Goal: Task Accomplishment & Management: Use online tool/utility

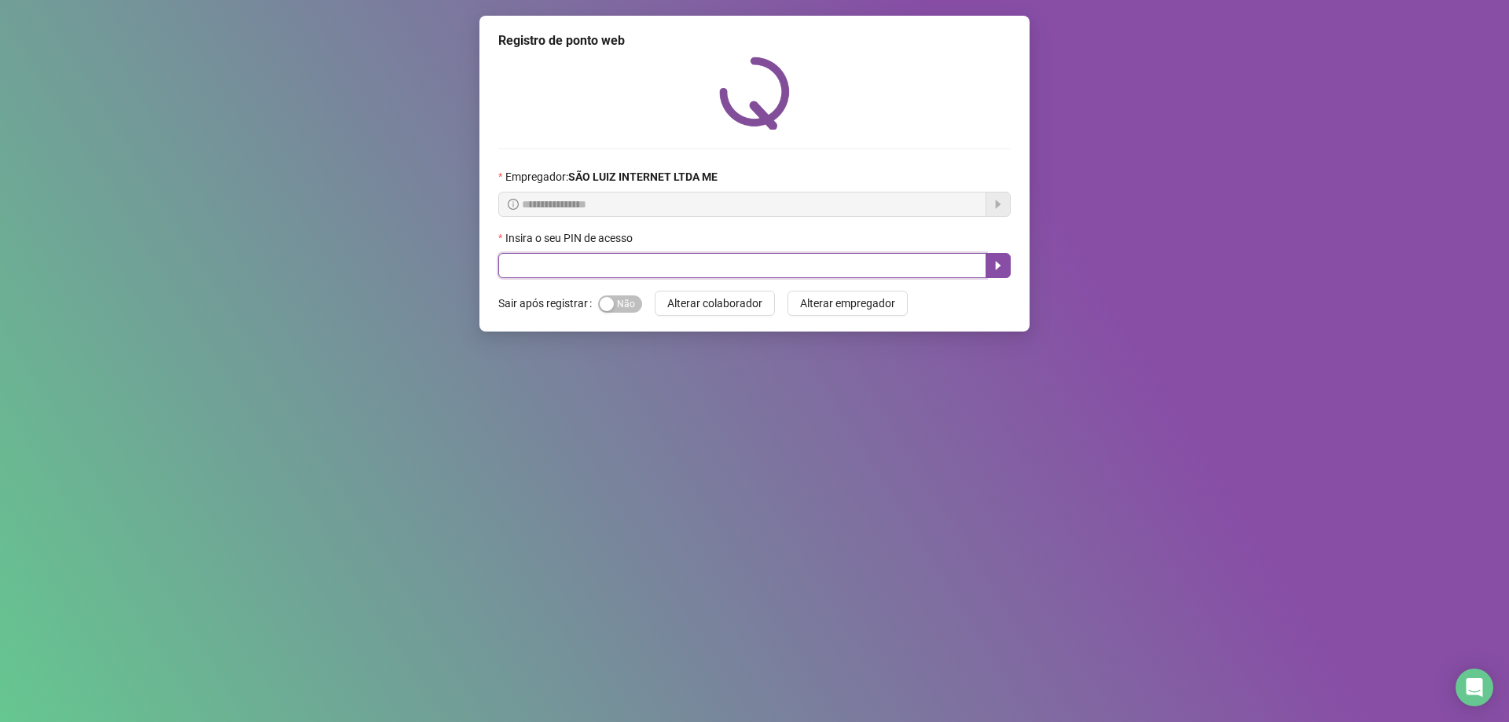
click at [586, 271] on input "text" at bounding box center [742, 265] width 488 height 25
type input "*****"
click at [1004, 267] on button "button" at bounding box center [997, 265] width 25 height 25
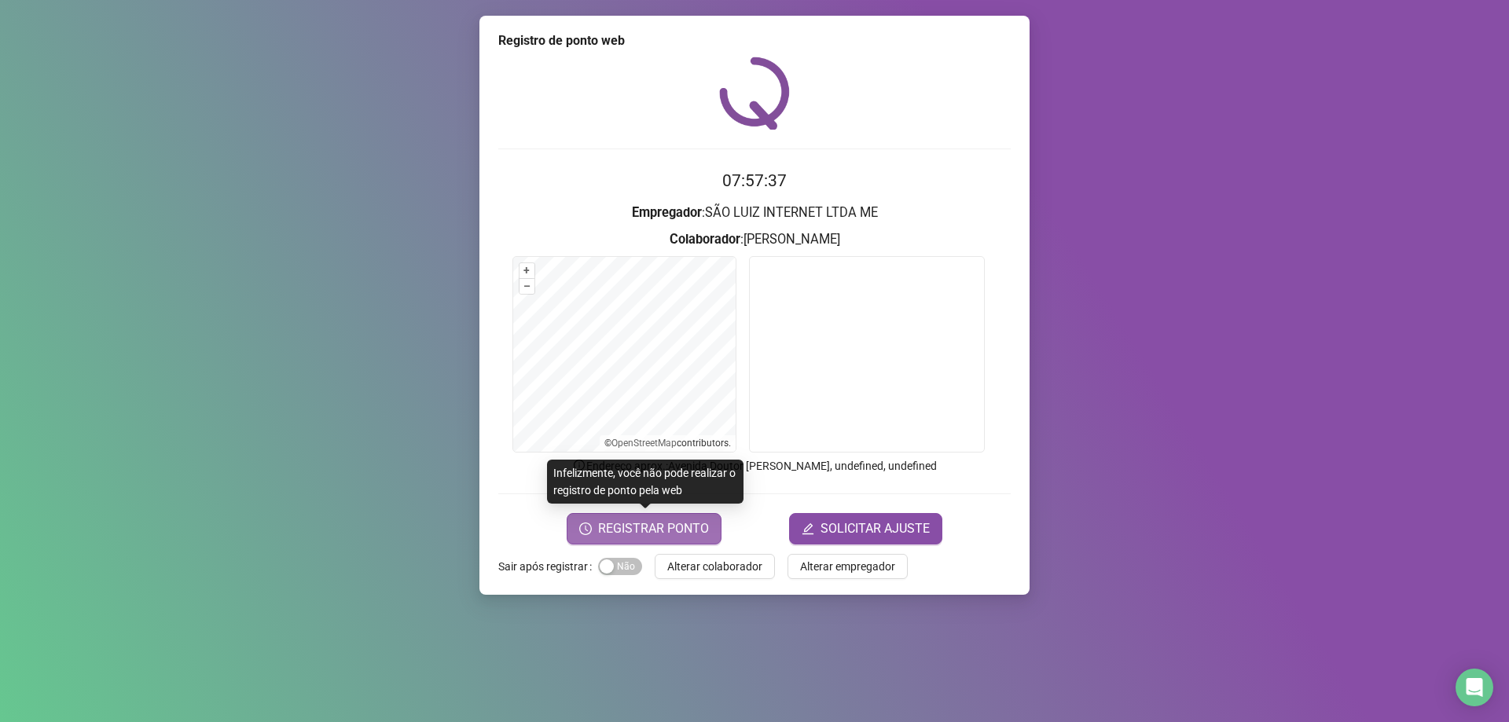
click at [667, 533] on span "REGISTRAR PONTO" at bounding box center [653, 528] width 111 height 19
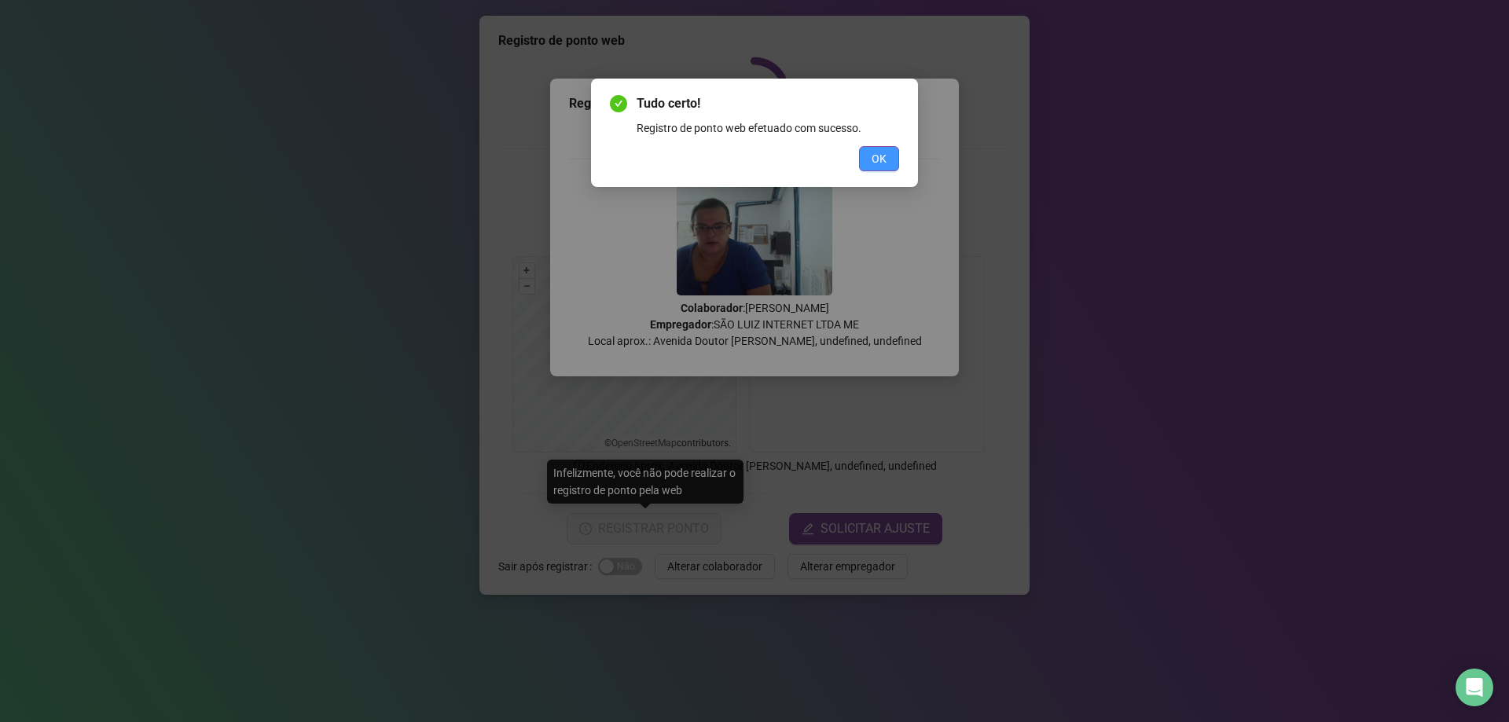
click at [871, 149] on button "OK" at bounding box center [879, 158] width 40 height 25
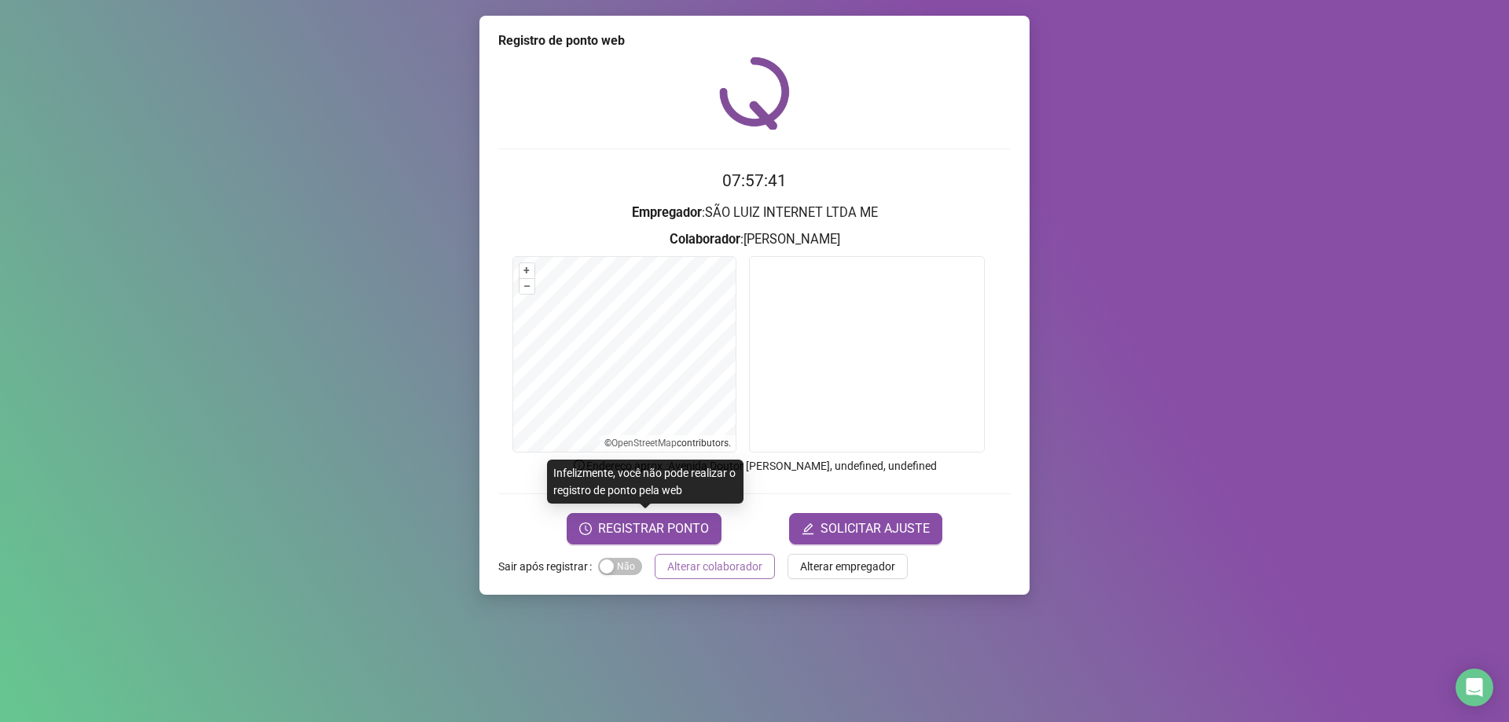
click at [713, 576] on button "Alterar colaborador" at bounding box center [714, 566] width 120 height 25
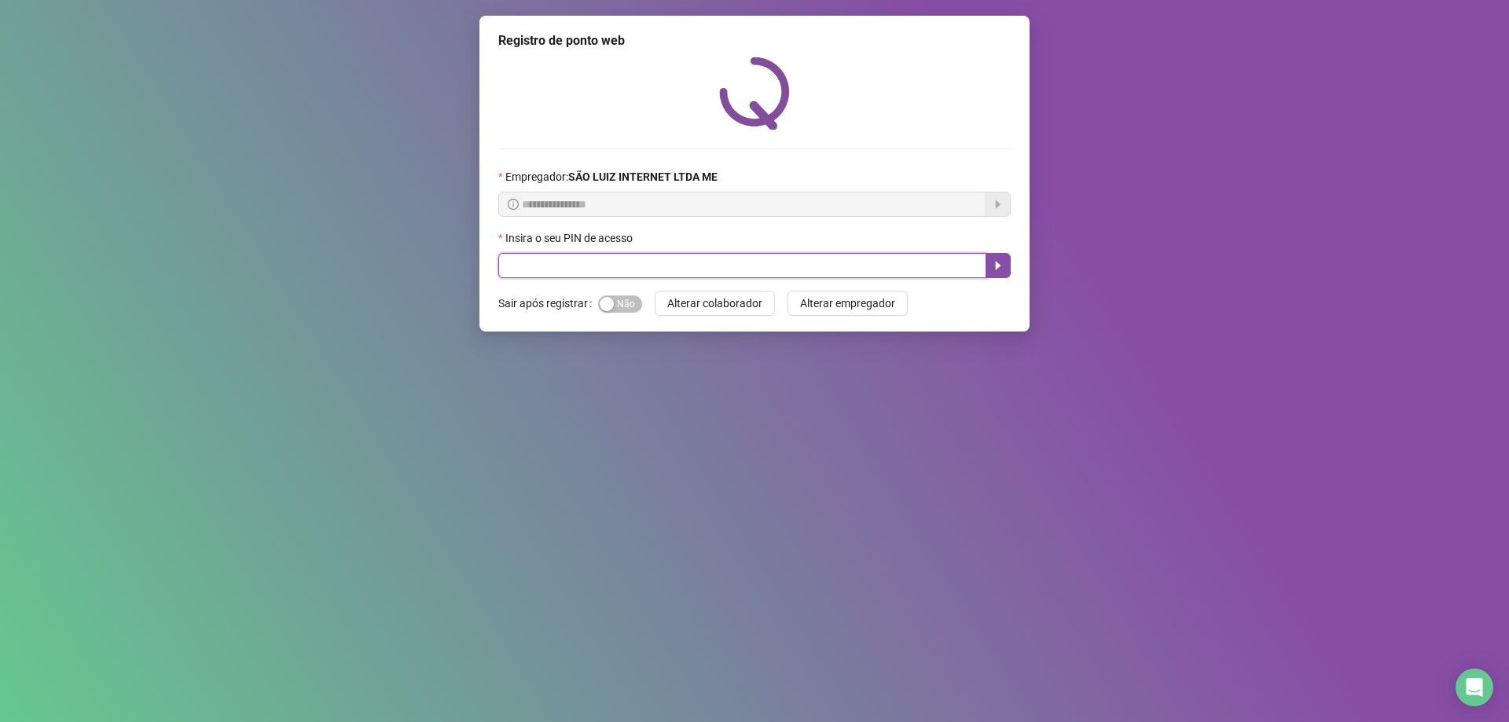
click at [838, 271] on input "text" at bounding box center [742, 265] width 488 height 25
type input "*****"
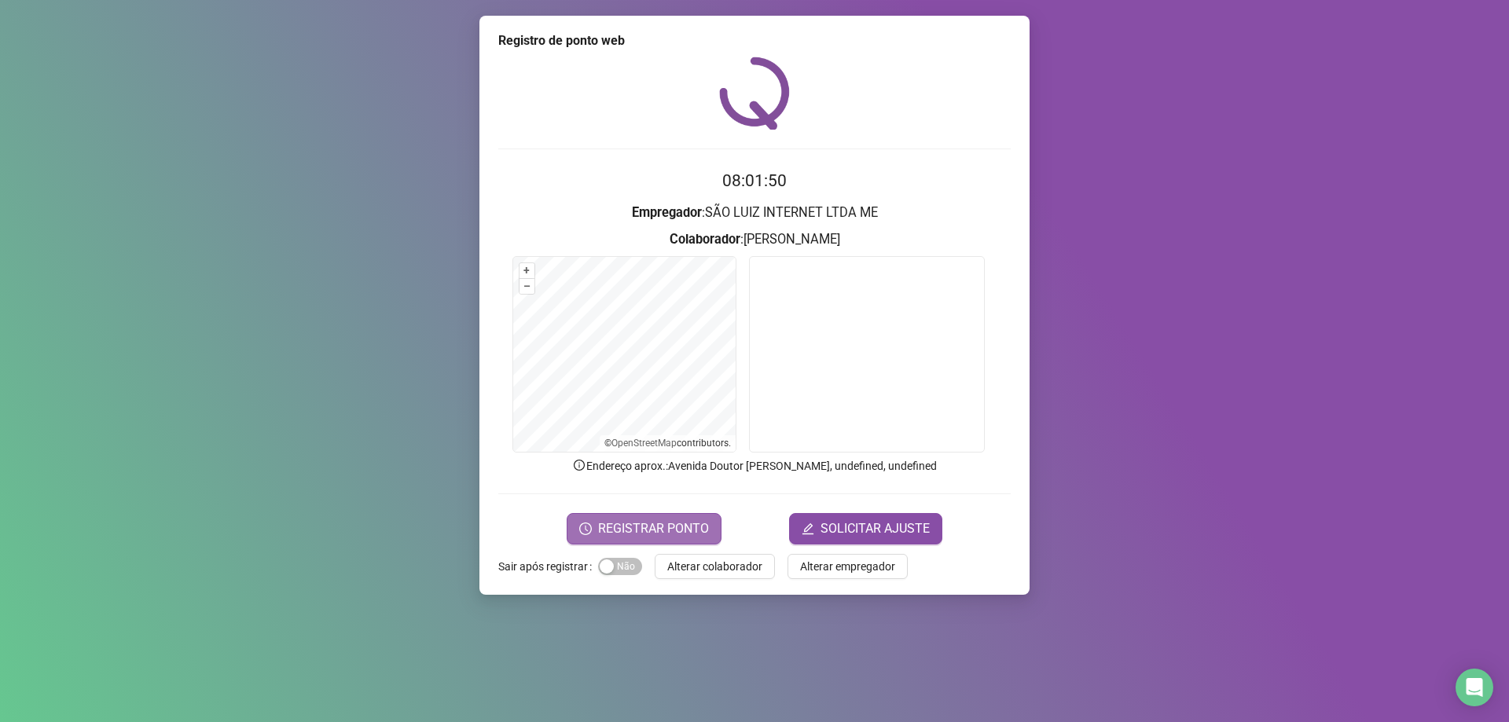
click at [677, 517] on button "REGISTRAR PONTO" at bounding box center [643, 528] width 155 height 31
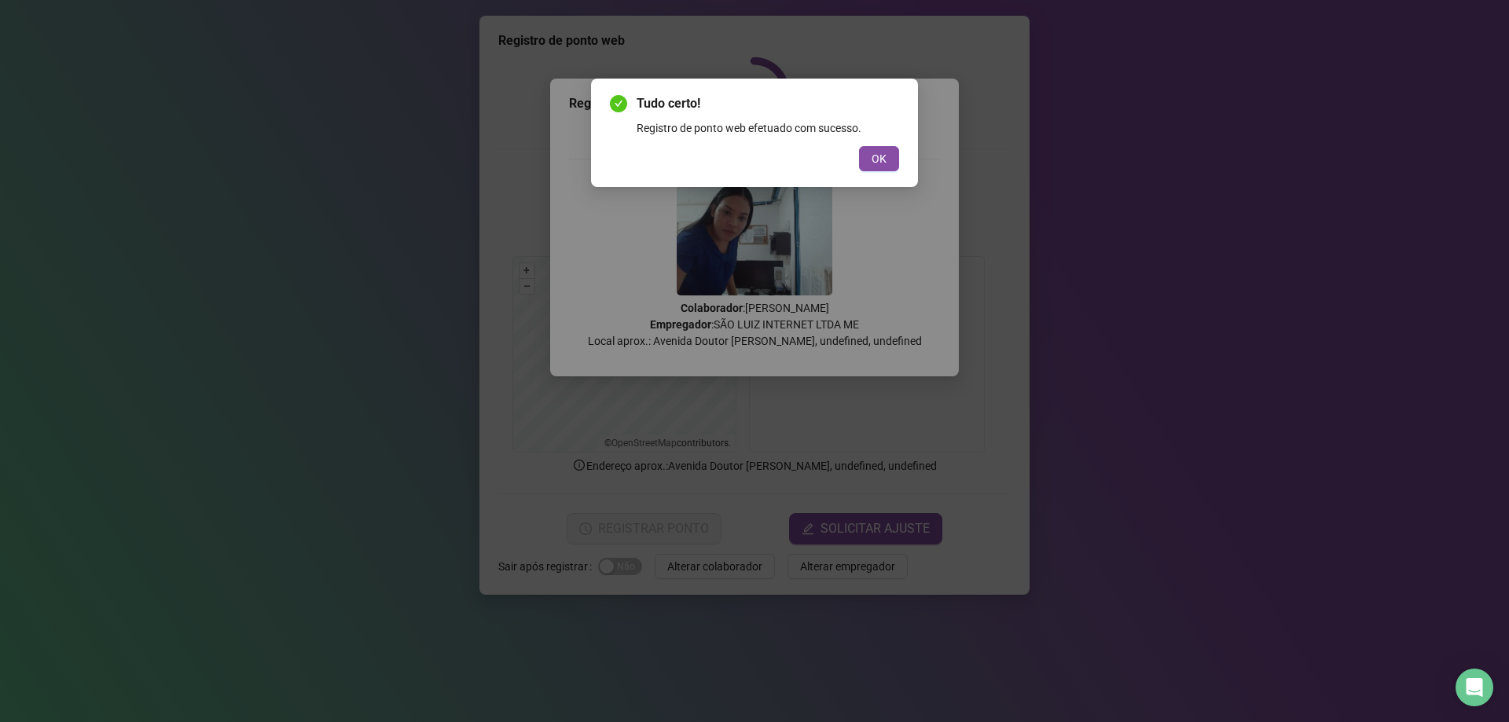
click at [900, 171] on div "Tudo certo! Registro de ponto web efetuado com sucesso. OK" at bounding box center [754, 133] width 327 height 108
drag, startPoint x: 896, startPoint y: 159, endPoint x: 875, endPoint y: 163, distance: 20.7
click at [892, 159] on button "OK" at bounding box center [879, 158] width 40 height 25
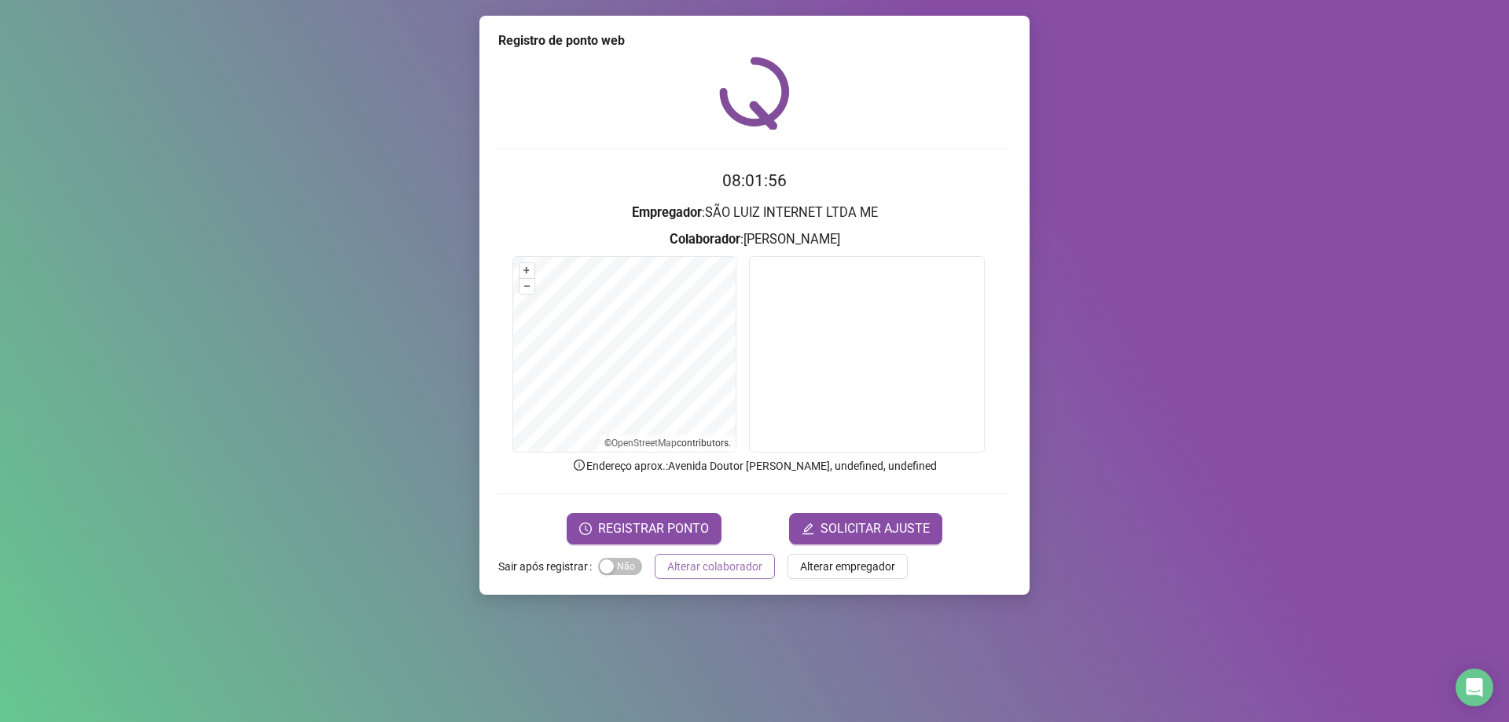
click at [742, 567] on span "Alterar colaborador" at bounding box center [714, 566] width 95 height 17
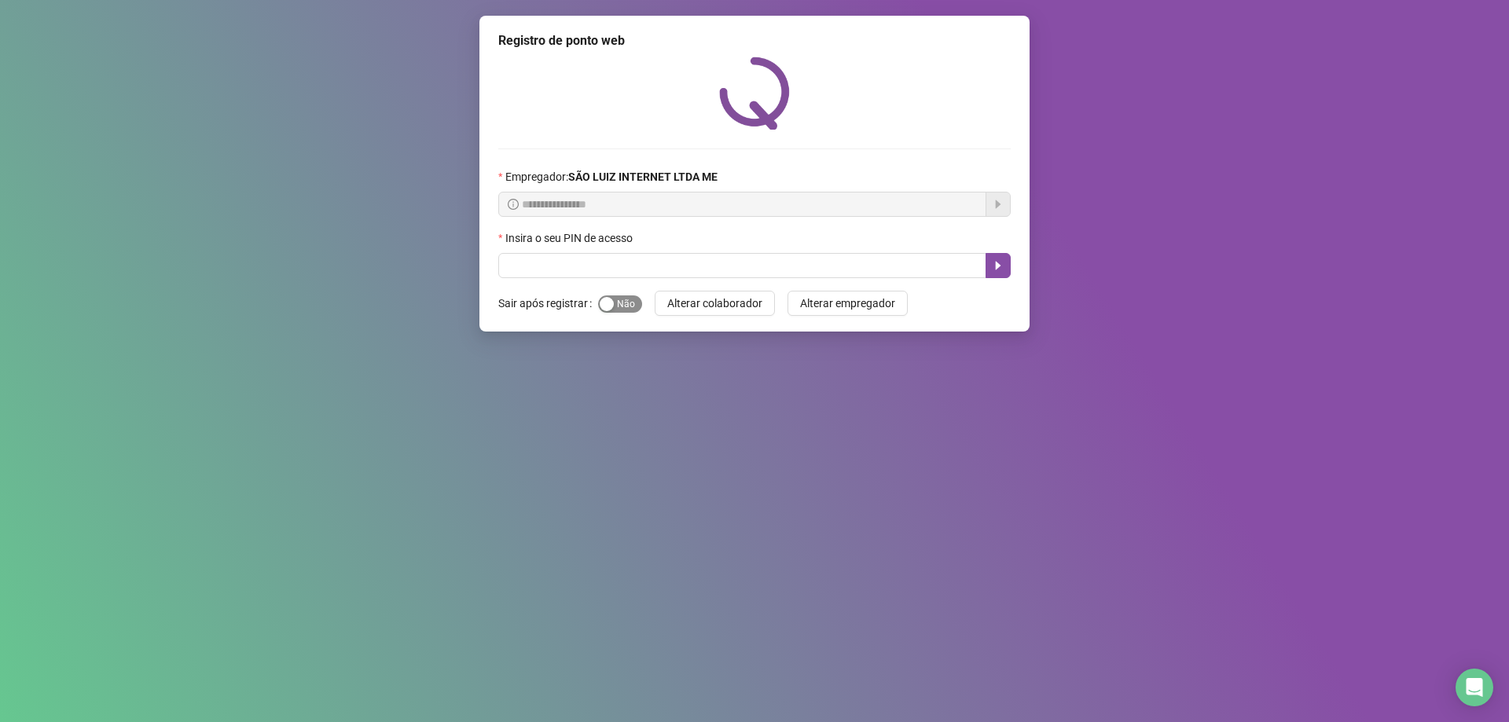
click at [629, 300] on span "Sim Não" at bounding box center [620, 303] width 44 height 17
drag, startPoint x: 681, startPoint y: 269, endPoint x: 687, endPoint y: 284, distance: 16.2
click at [683, 272] on input "text" at bounding box center [742, 265] width 488 height 25
type input "*****"
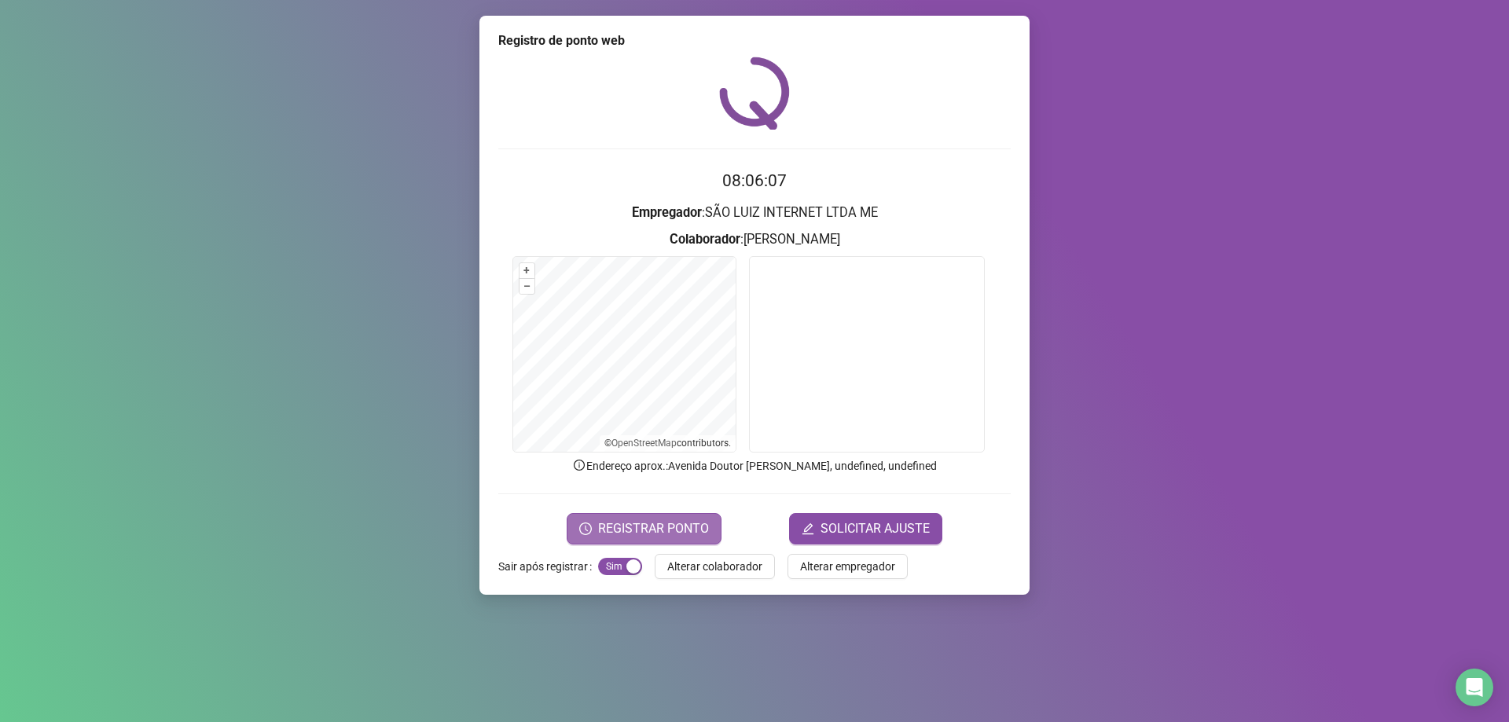
drag, startPoint x: 636, startPoint y: 531, endPoint x: 633, endPoint y: 513, distance: 18.2
click at [633, 524] on span "REGISTRAR PONTO" at bounding box center [653, 528] width 111 height 19
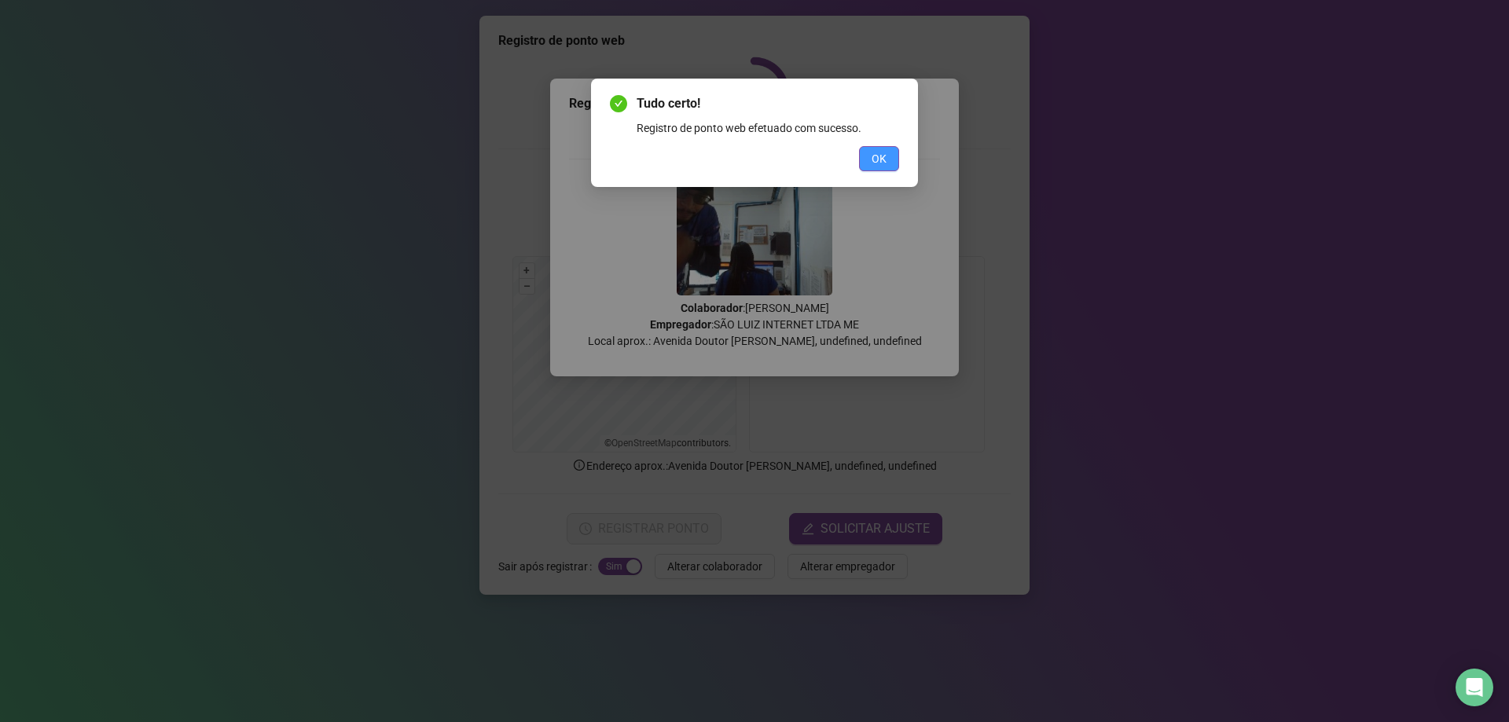
click at [877, 159] on span "OK" at bounding box center [878, 158] width 15 height 17
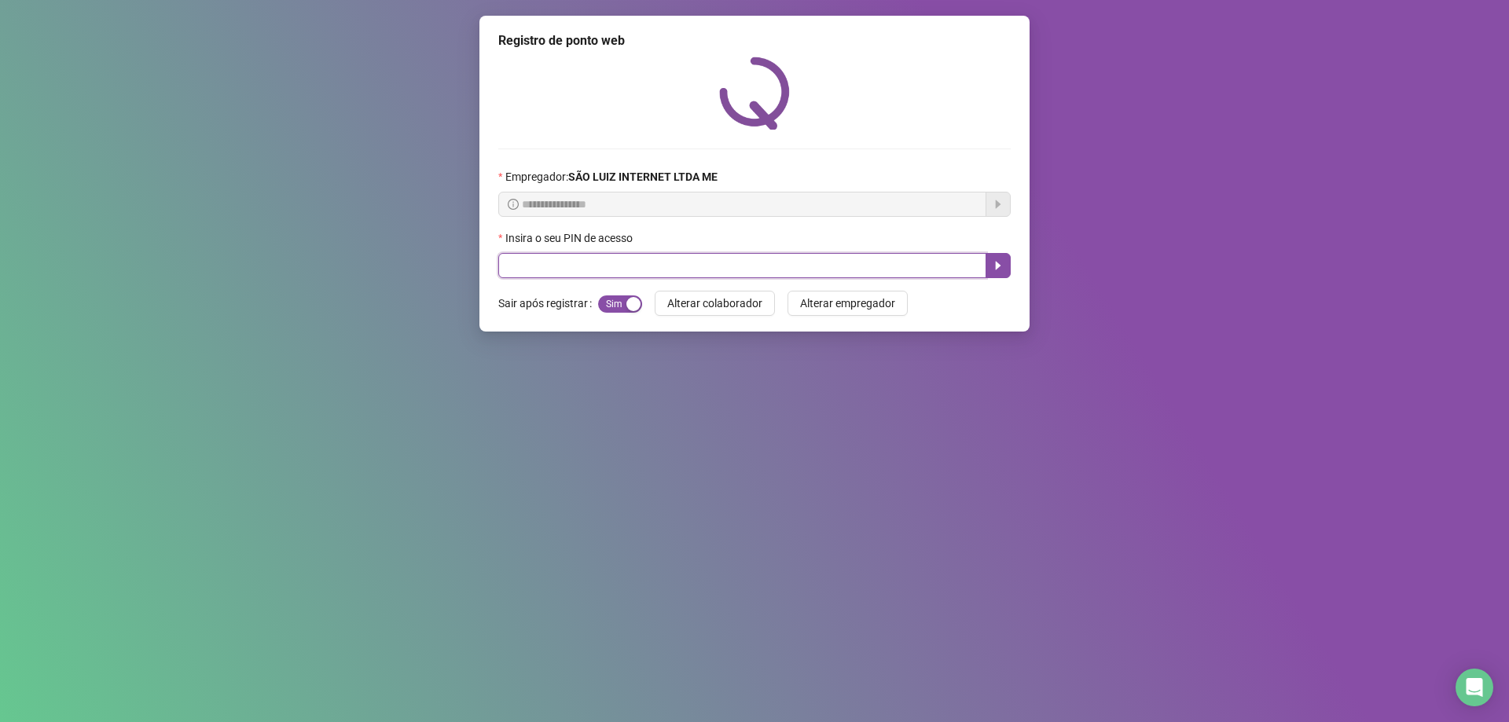
click at [838, 273] on input "text" at bounding box center [742, 265] width 488 height 25
type input "*****"
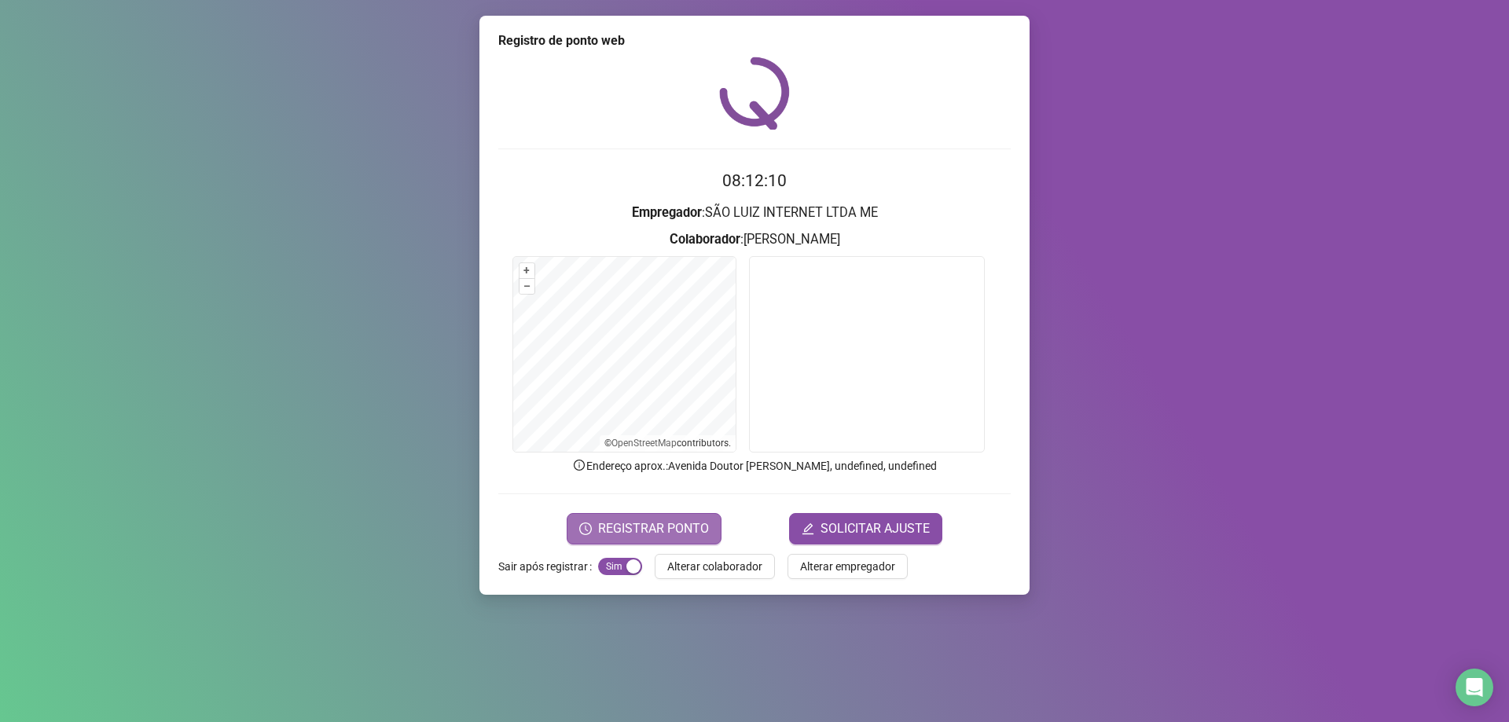
click at [639, 537] on button "REGISTRAR PONTO" at bounding box center [643, 528] width 155 height 31
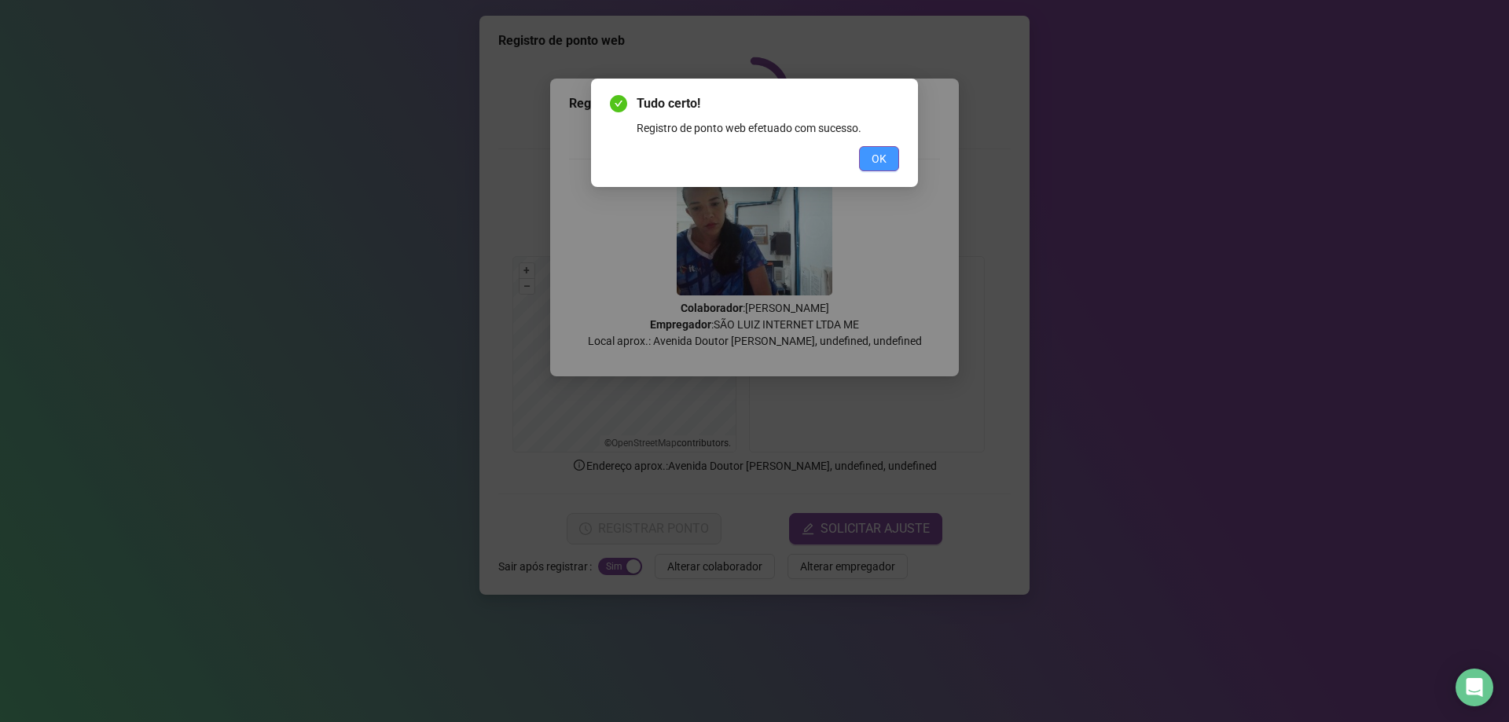
click at [872, 160] on span "OK" at bounding box center [878, 158] width 15 height 17
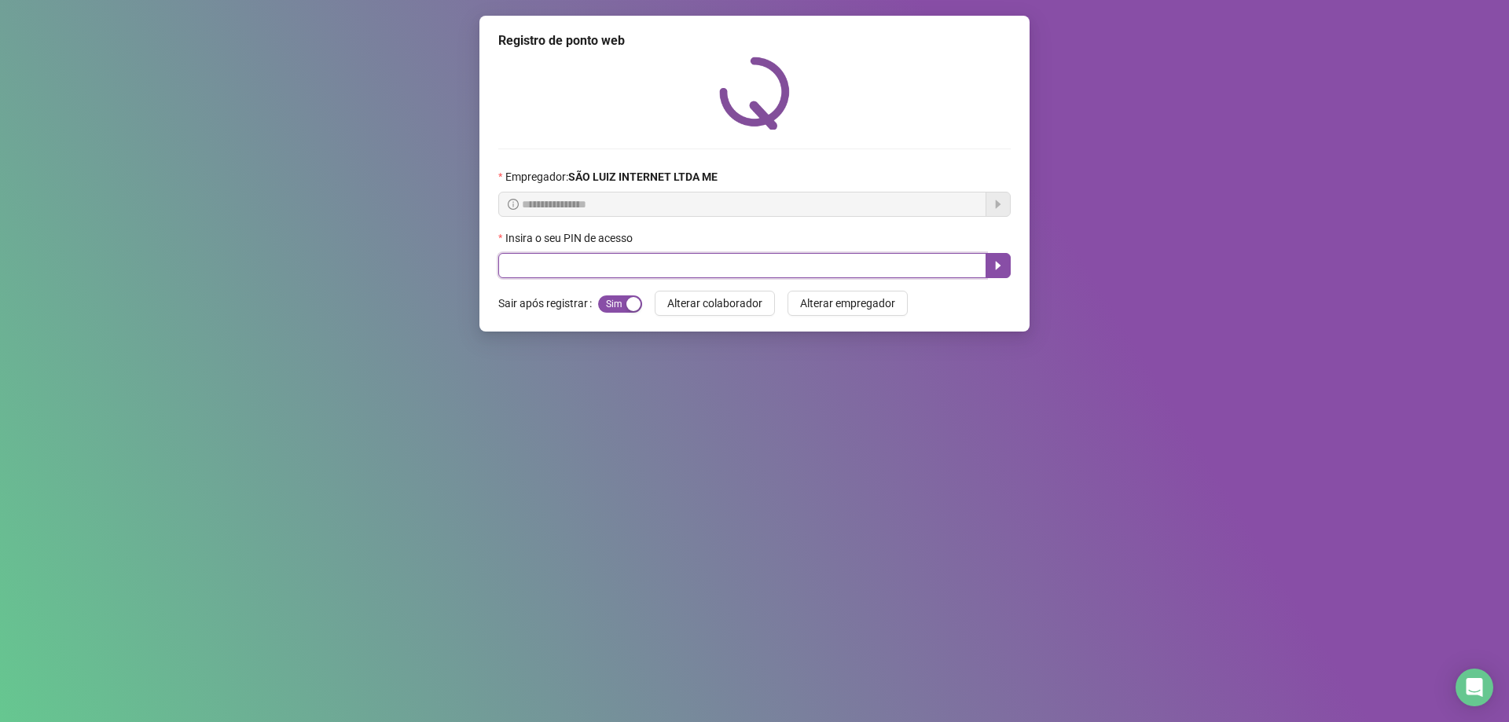
click at [644, 269] on input "text" at bounding box center [742, 265] width 488 height 25
type input "*****"
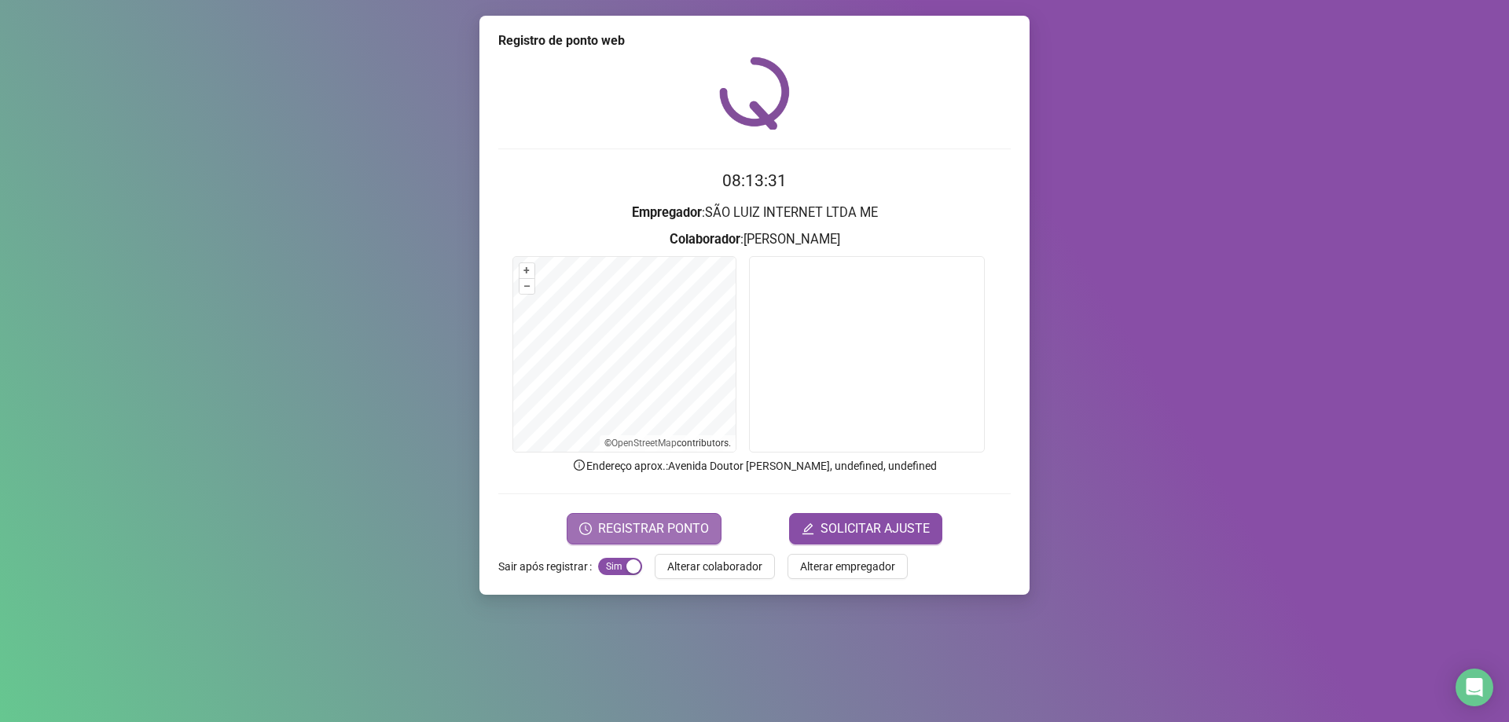
click at [625, 514] on button "REGISTRAR PONTO" at bounding box center [643, 528] width 155 height 31
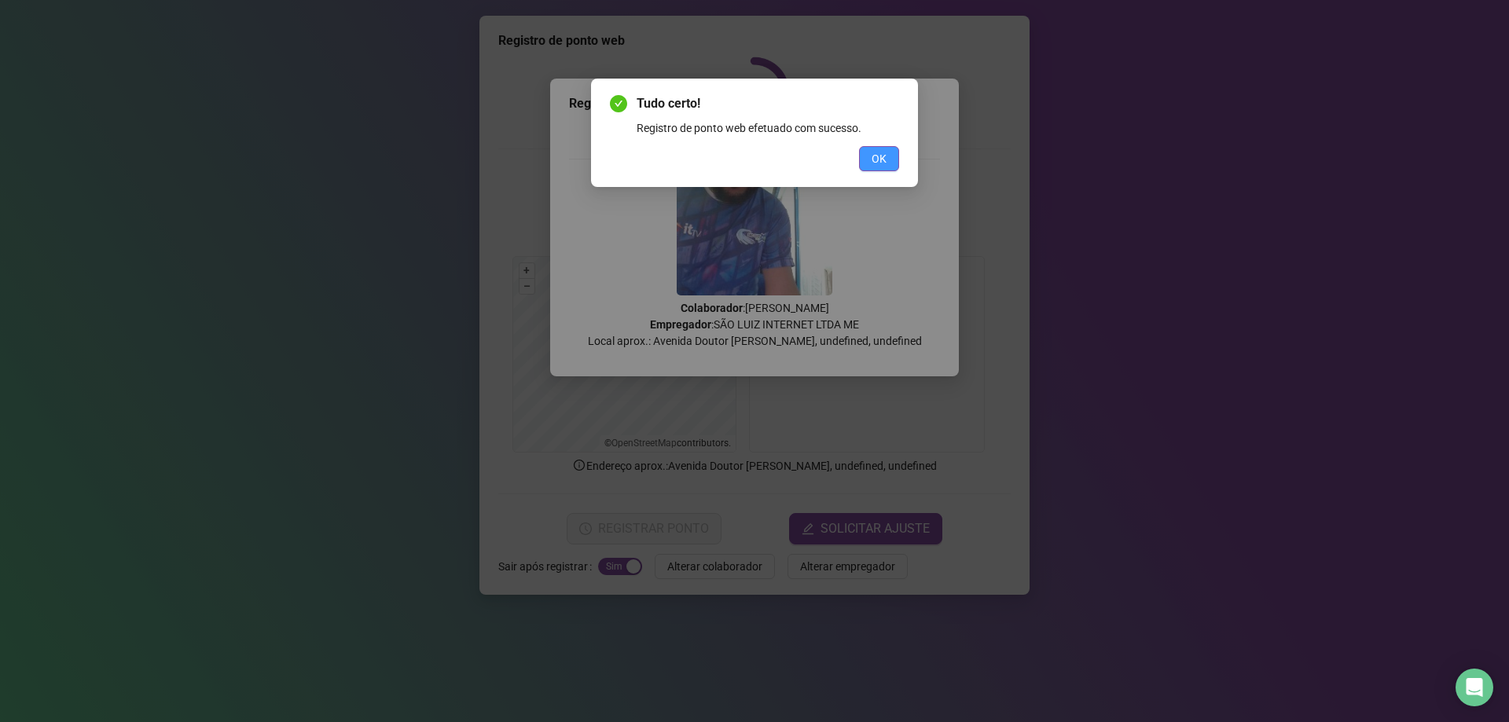
click at [884, 148] on button "OK" at bounding box center [879, 158] width 40 height 25
